Goal: Information Seeking & Learning: Learn about a topic

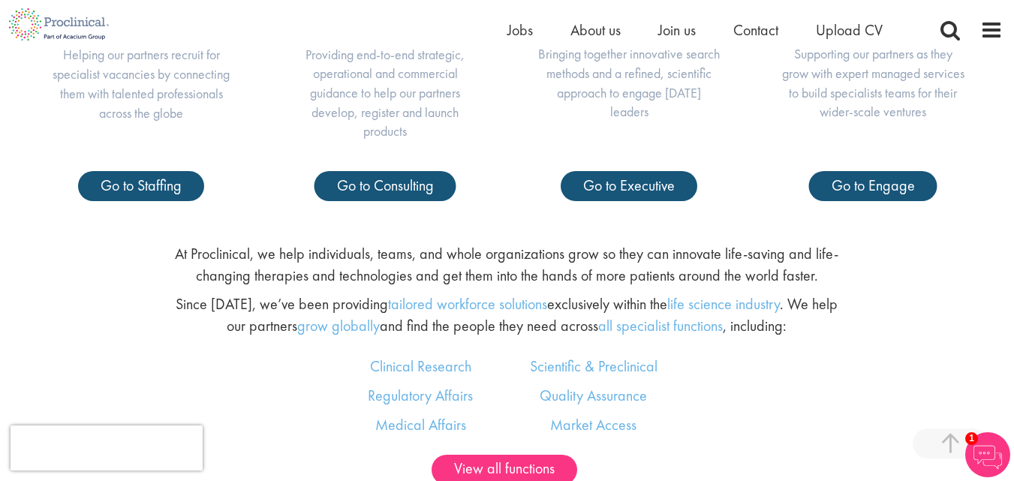
scroll to position [669, 0]
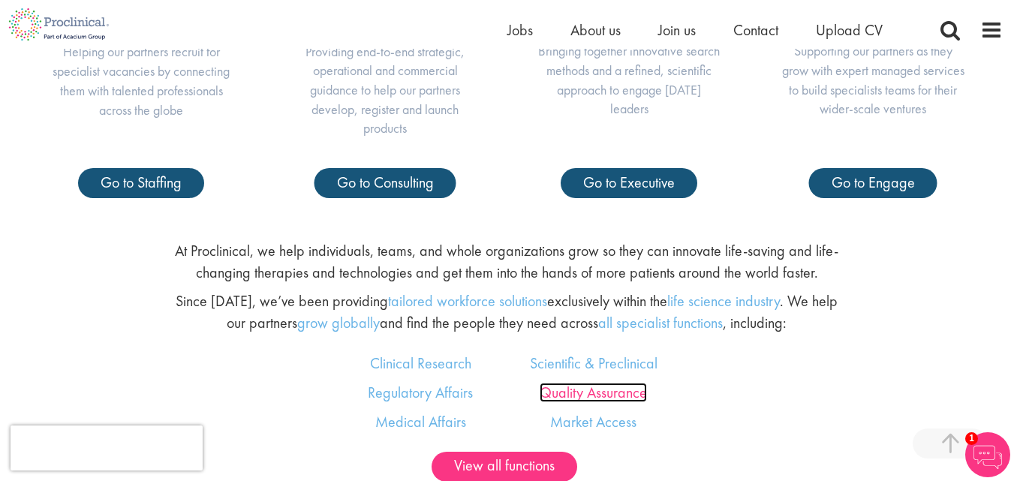
click at [612, 391] on link "Quality Assurance" at bounding box center [593, 393] width 107 height 20
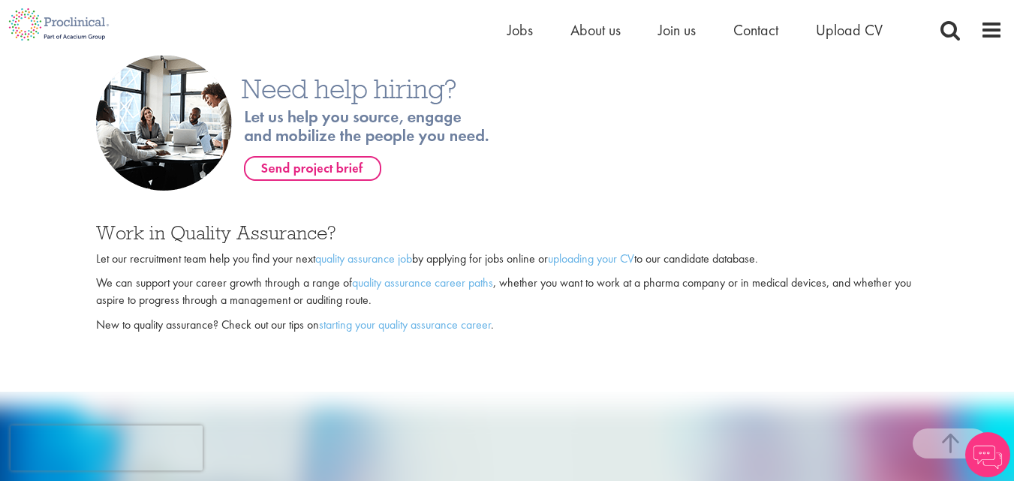
scroll to position [911, 0]
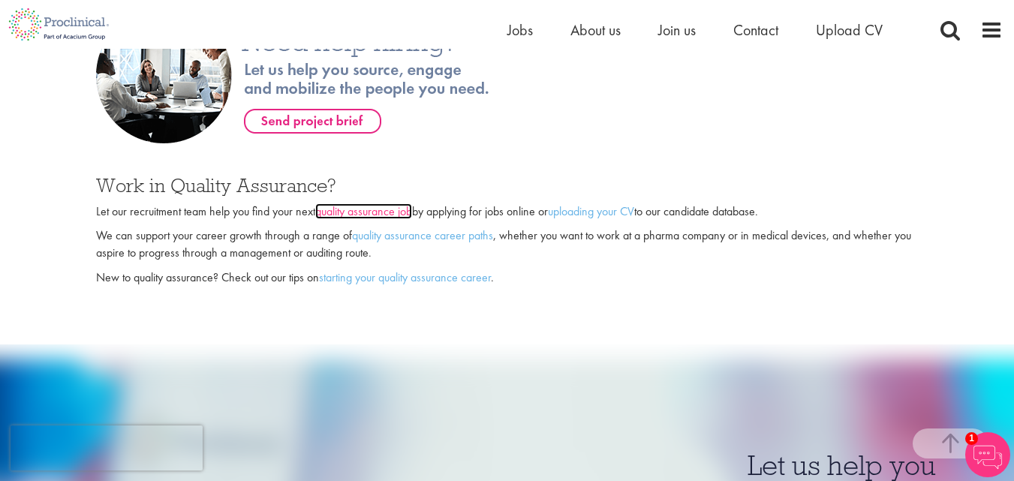
click at [368, 215] on link "quality assurance job" at bounding box center [363, 211] width 97 height 16
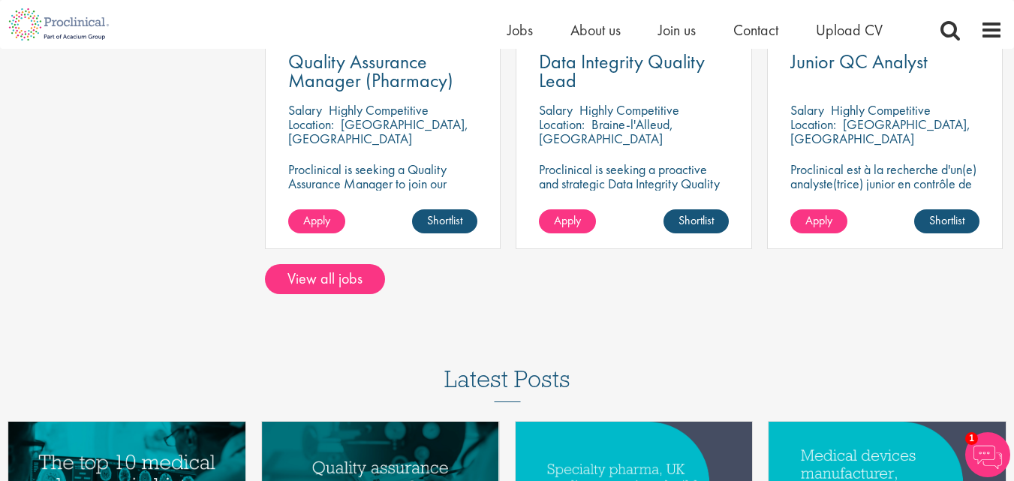
scroll to position [1337, 0]
